Goal: Task Accomplishment & Management: Complete application form

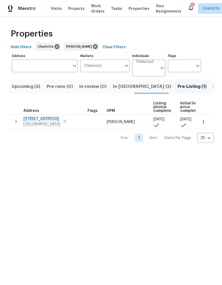
click at [21, 80] on button "Upcoming (3)" at bounding box center [26, 87] width 35 height 14
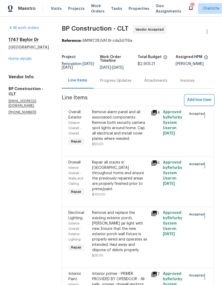
click at [208, 102] on span "Add line item" at bounding box center [200, 100] width 24 height 7
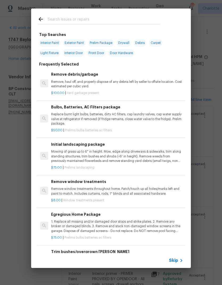
click at [101, 17] on input "text" at bounding box center [104, 20] width 113 height 8
type input "Crack"
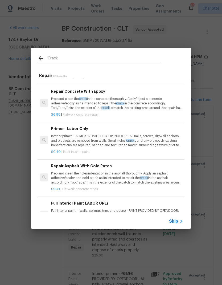
scroll to position [176, 0]
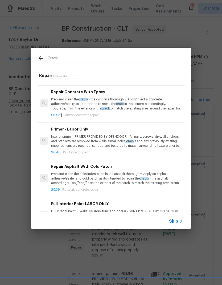
click at [149, 105] on p "Prep and clean the crack in the concrete thoroughly. Apply/inject a concrete ad…" at bounding box center [117, 104] width 132 height 14
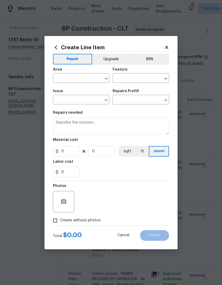
type input "Flatwork"
type input "Concrete Repair"
type input "Repair Concrete With Epoxy $6.98"
type textarea "Prep and clean the crack in the concrete thoroughly. Apply/inject a concrete ad…"
type input "6.98"
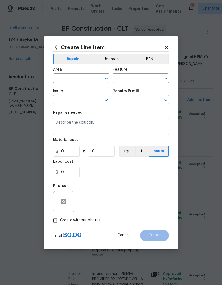
type input "1"
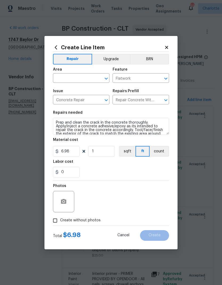
click at [91, 80] on input "text" at bounding box center [74, 79] width 42 height 8
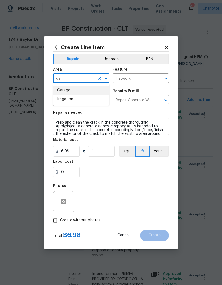
click at [64, 89] on li "Garage" at bounding box center [81, 90] width 57 height 9
type input "Garage"
click at [101, 154] on input "1" at bounding box center [101, 151] width 27 height 11
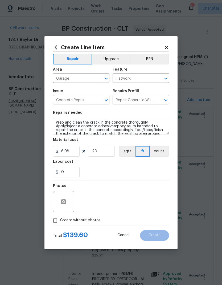
click at [152, 174] on div "0" at bounding box center [111, 172] width 116 height 11
click at [62, 202] on icon "button" at bounding box center [63, 201] width 5 height 5
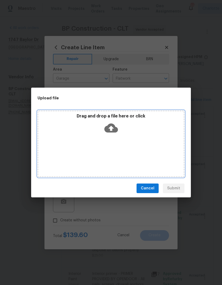
click at [160, 148] on div "Drag and drop a file here or click" at bounding box center [111, 144] width 147 height 67
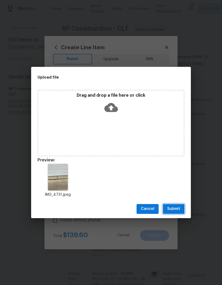
click at [179, 209] on span "Submit" at bounding box center [174, 209] width 13 height 7
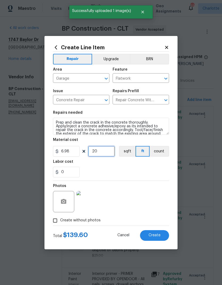
click at [99, 152] on input "20" at bounding box center [101, 151] width 27 height 11
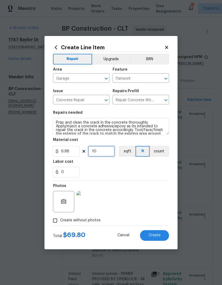
type input "10"
click at [153, 175] on div "0" at bounding box center [111, 172] width 116 height 11
click at [160, 232] on button "Create" at bounding box center [154, 235] width 29 height 11
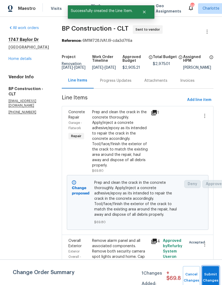
click at [208, 277] on button "Submit Changes" at bounding box center [210, 277] width 17 height 23
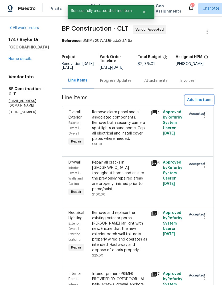
click at [207, 101] on span "Add line item" at bounding box center [200, 100] width 24 height 7
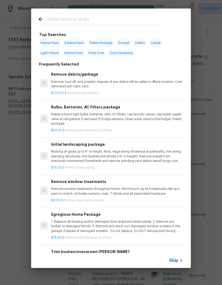
click at [111, 19] on input "text" at bounding box center [104, 20] width 113 height 8
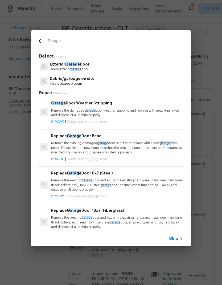
type input "Garage"
click at [121, 68] on div "Exterior Garage Door Doors exterior garage door" at bounding box center [111, 66] width 147 height 14
click at [135, 107] on div "Garage Door Weather Stripping Remove the damaged garage door weather stripping …" at bounding box center [117, 108] width 132 height 17
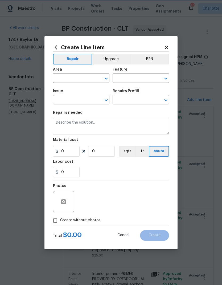
type input "Interior Door"
type input "Exterior Garage Door"
type input "Garage Door Weather Stripping $100.00"
type textarea "Remove the damaged garage door weather stripping and replace with new. Haul awa…"
type input "100"
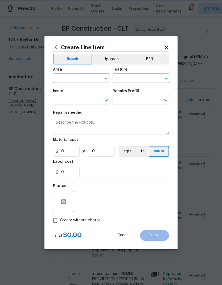
type input "1"
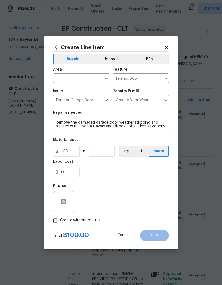
click at [89, 78] on input "text" at bounding box center [74, 79] width 42 height 8
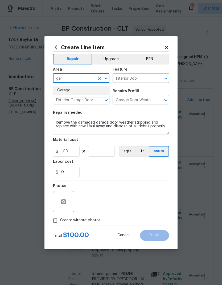
click at [97, 87] on li "Garage" at bounding box center [81, 90] width 57 height 9
type input "Garage"
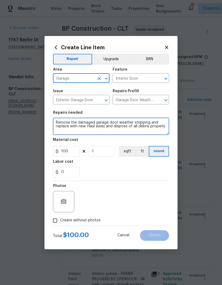
click at [139, 122] on textarea "Remove the damaged garage door weather stripping and replace with new. Haul awa…" at bounding box center [111, 126] width 116 height 17
click at [122, 123] on textarea "Remove the damaged garage door weather stripping and replace with new. Haul awa…" at bounding box center [111, 126] width 116 height 17
click at [122, 122] on textarea "Remove the damaged garage door weather stripping and replace with new. Haul awa…" at bounding box center [111, 126] width 116 height 17
type textarea "Remove the damaged garage door sweep and replace with new. Haul away and dispos…"
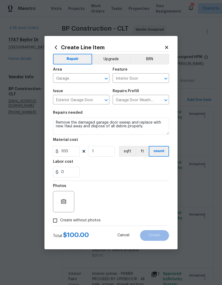
click at [148, 171] on div "0" at bounding box center [111, 172] width 116 height 11
click at [64, 205] on icon "button" at bounding box center [64, 202] width 6 height 6
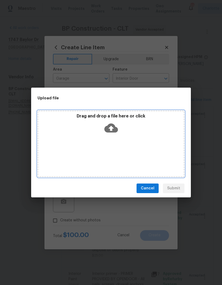
click at [160, 153] on div "Drag and drop a file here or click" at bounding box center [111, 144] width 147 height 67
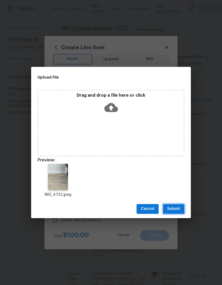
click at [178, 209] on span "Submit" at bounding box center [174, 209] width 13 height 7
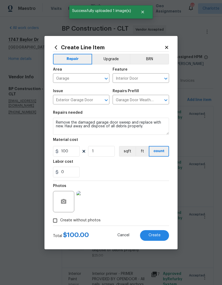
click at [157, 239] on button "Create" at bounding box center [154, 235] width 29 height 11
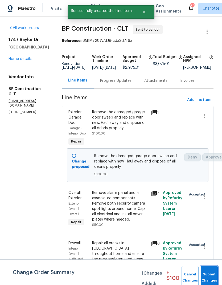
click at [212, 280] on span "Submit Changes" at bounding box center [210, 278] width 12 height 12
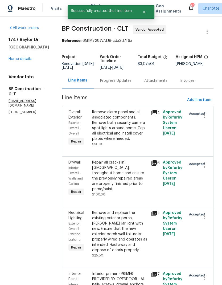
click at [13, 60] on link "Home details" at bounding box center [20, 59] width 23 height 4
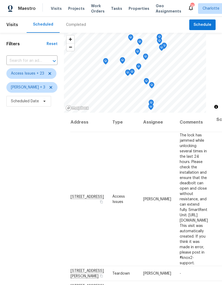
click at [74, 7] on span "Projects" at bounding box center [76, 8] width 17 height 5
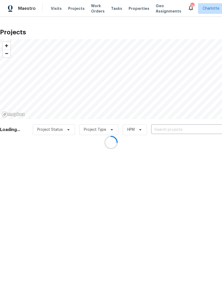
click at [176, 128] on div at bounding box center [111, 142] width 222 height 285
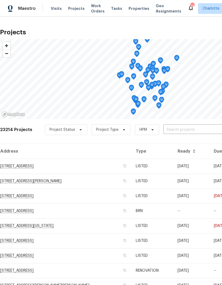
click at [187, 128] on input "text" at bounding box center [194, 130] width 61 height 8
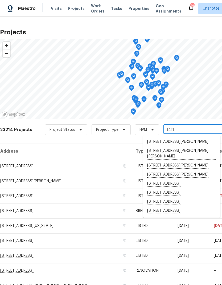
type input "1411 s"
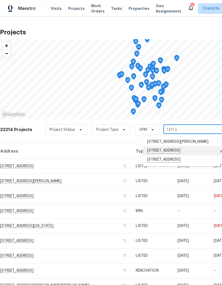
click at [194, 156] on li "[STREET_ADDRESS]" at bounding box center [182, 150] width 78 height 9
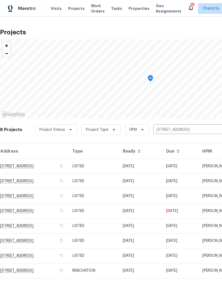
click at [13, 165] on td "[STREET_ADDRESS]" at bounding box center [34, 166] width 68 height 15
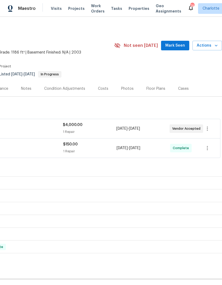
scroll to position [0, 79]
click at [174, 46] on span "Mark Seen" at bounding box center [176, 45] width 20 height 7
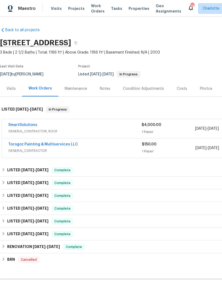
scroll to position [0, 0]
click at [17, 127] on link "SmartSolutions" at bounding box center [22, 125] width 29 height 4
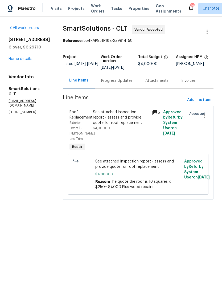
click at [125, 82] on div "Progress Updates" at bounding box center [116, 80] width 31 height 5
